Goal: Information Seeking & Learning: Learn about a topic

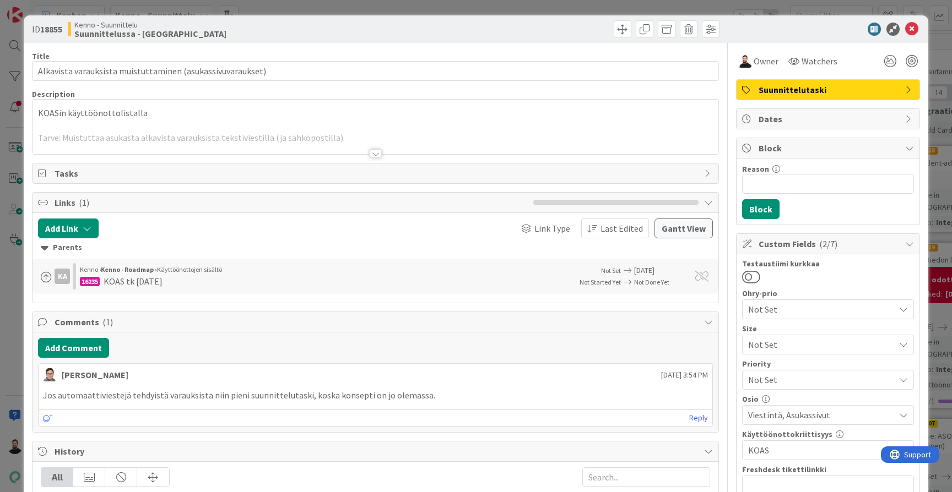
click at [381, 154] on div at bounding box center [376, 153] width 12 height 9
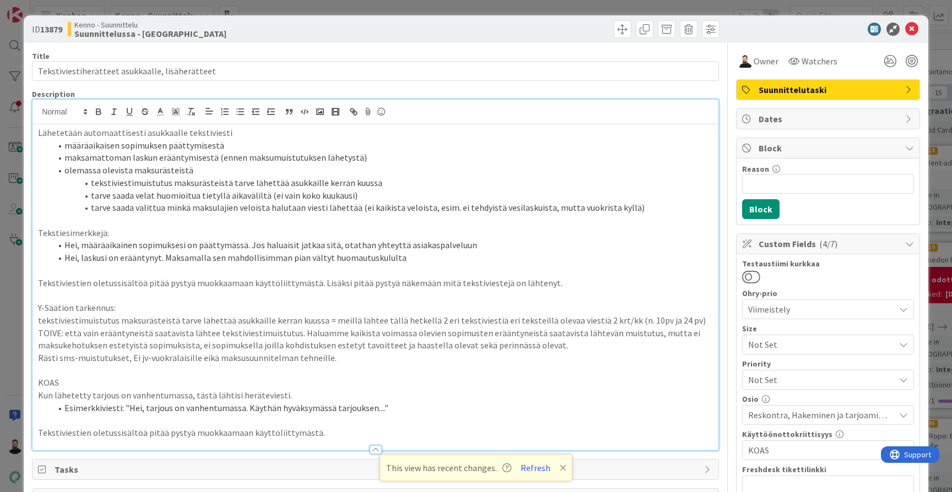
scroll to position [971, 1]
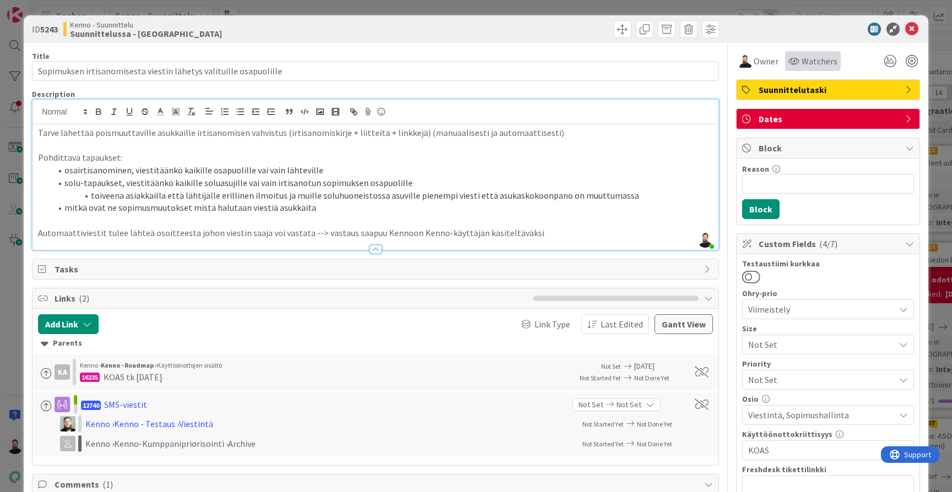
click at [822, 58] on span "Watchers" at bounding box center [819, 61] width 36 height 13
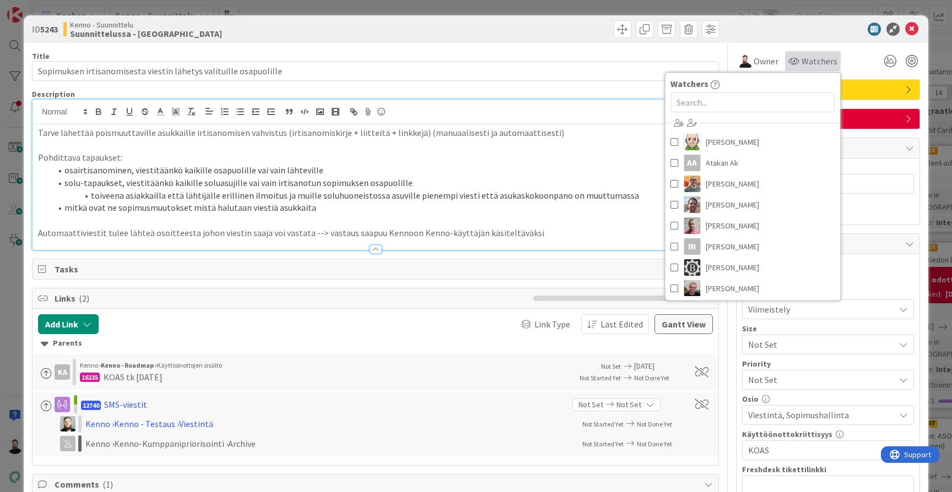
click at [822, 58] on span "Watchers" at bounding box center [819, 61] width 36 height 13
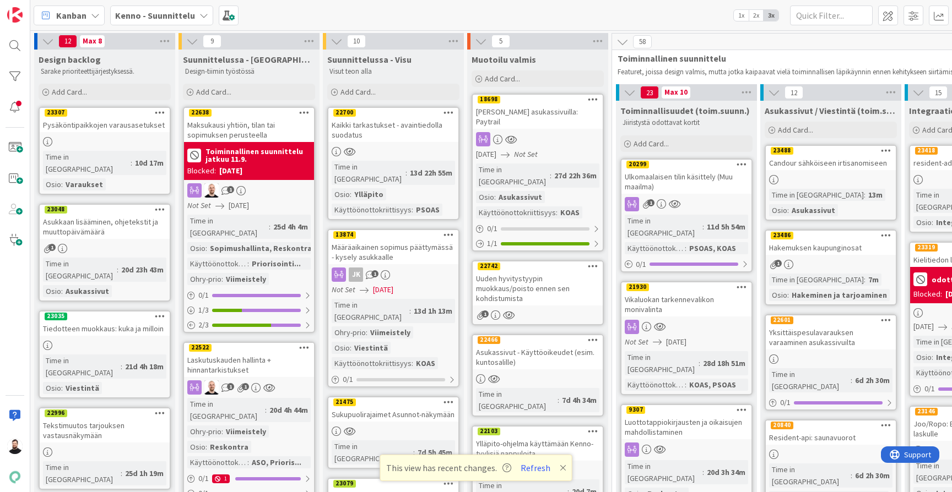
scroll to position [1205, 0]
